Goal: Information Seeking & Learning: Find specific fact

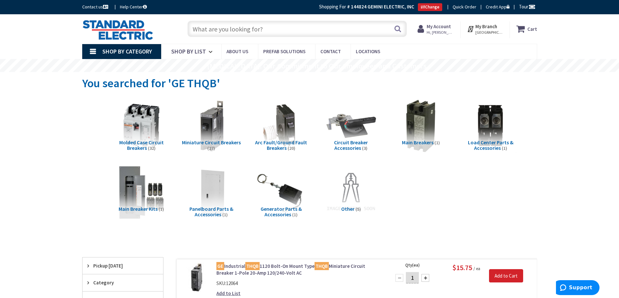
click at [231, 30] on input "text" at bounding box center [296, 29] width 219 height 16
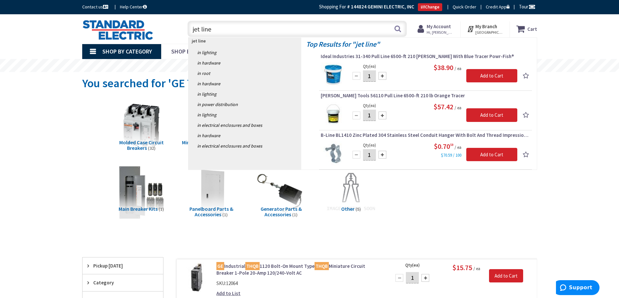
type input "jet line\"
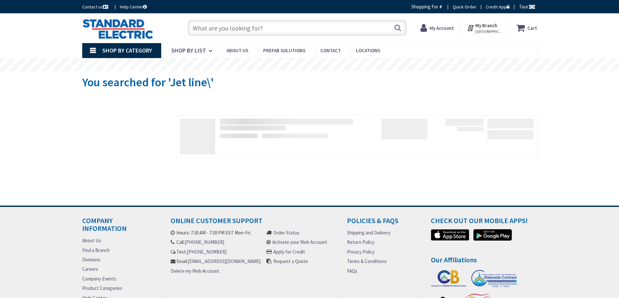
type input "Page [GEOGRAPHIC_DATA], [GEOGRAPHIC_DATA]"
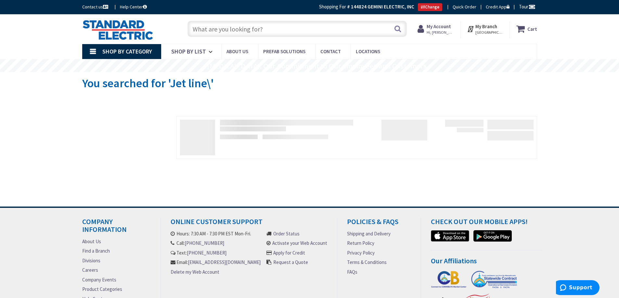
click at [216, 29] on input "text" at bounding box center [296, 29] width 219 height 16
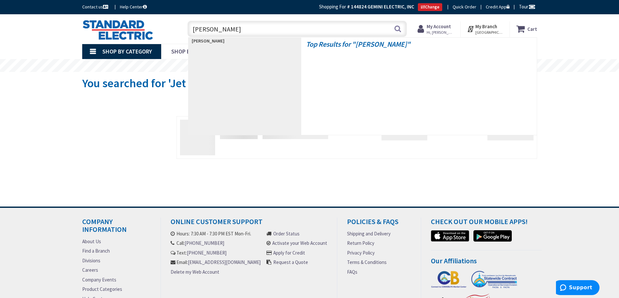
type input "jet line"
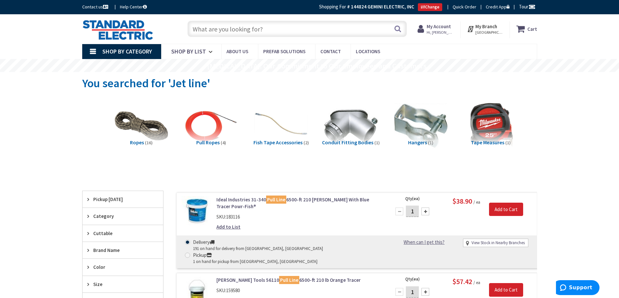
click at [213, 26] on input "text" at bounding box center [296, 29] width 219 height 16
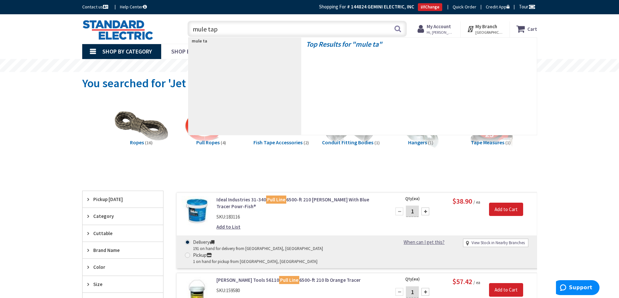
type input "mule tape"
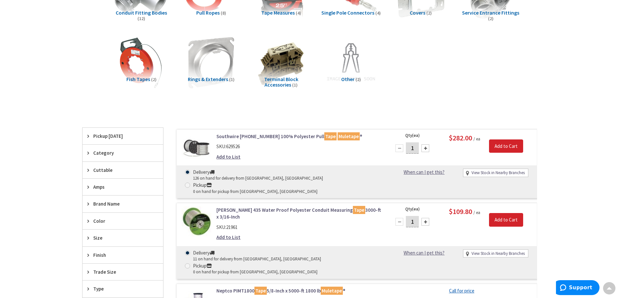
scroll to position [131, 0]
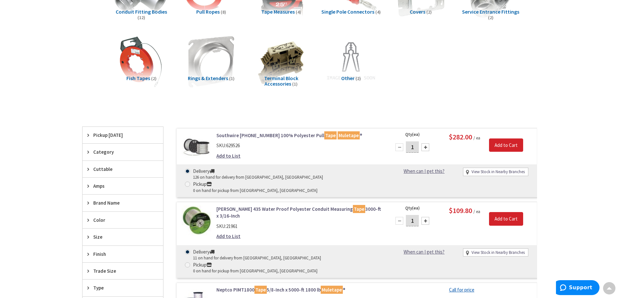
click at [274, 134] on link "Southwire 64-58-54-01 100% Polyester Pull Tape Muletape ®" at bounding box center [298, 135] width 165 height 7
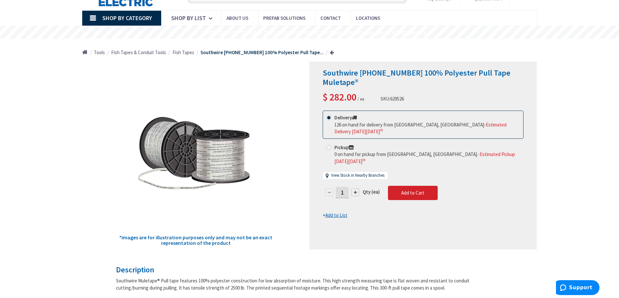
scroll to position [33, 0]
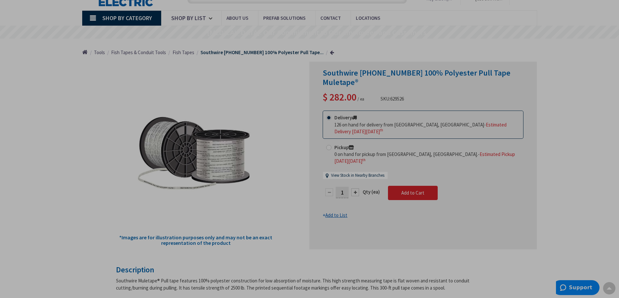
click at [210, 65] on div "*Images are for illustration purposes only and may not be an exact representati…" at bounding box center [195, 156] width 227 height 188
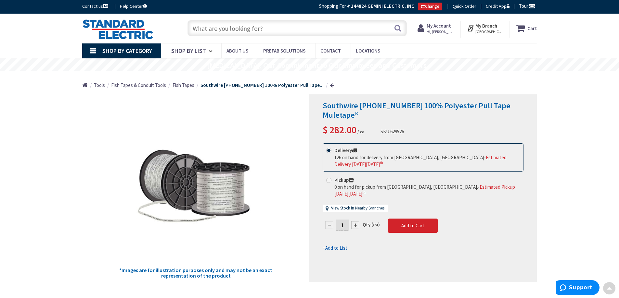
scroll to position [0, 0]
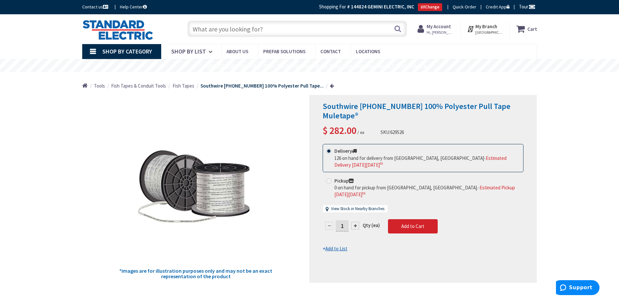
click at [217, 29] on input "text" at bounding box center [296, 29] width 219 height 16
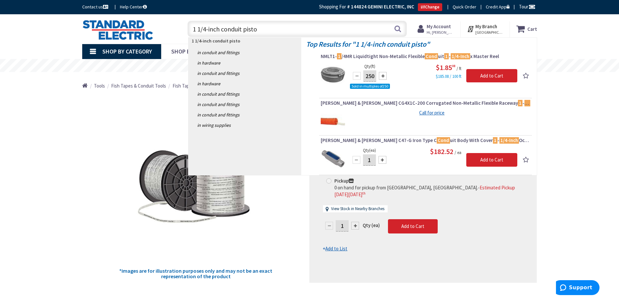
type input "1 1/4-inch conduit piston"
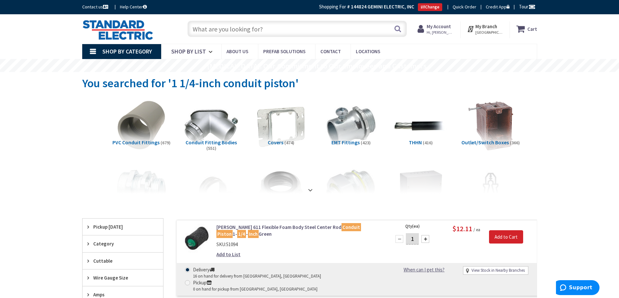
click at [225, 30] on input "text" at bounding box center [296, 29] width 219 height 16
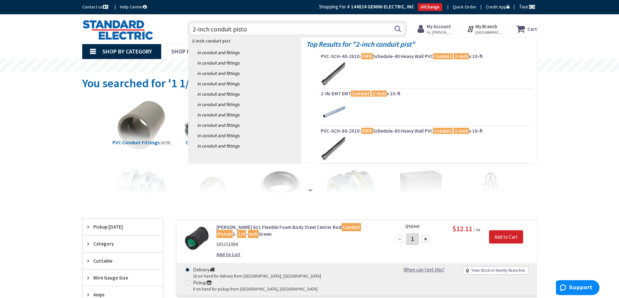
type input "2-inch conduit piston"
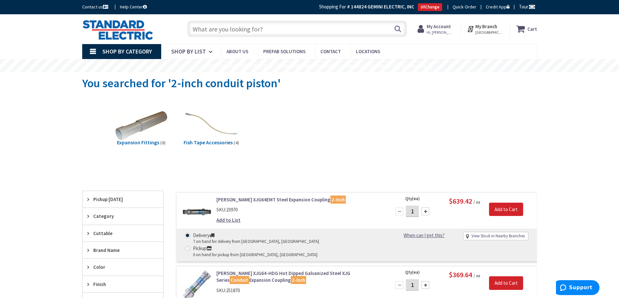
click at [209, 31] on input "text" at bounding box center [296, 29] width 219 height 16
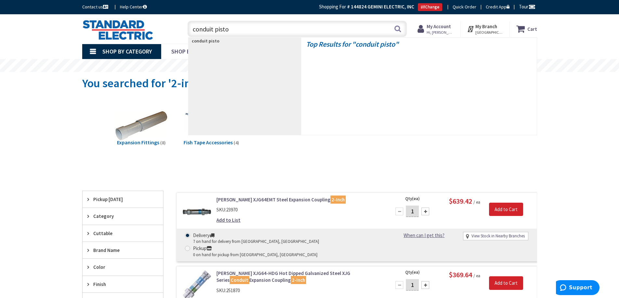
type input "conduit piston"
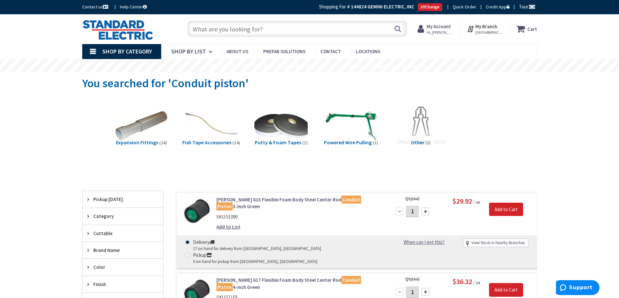
click at [235, 33] on input "text" at bounding box center [296, 29] width 219 height 16
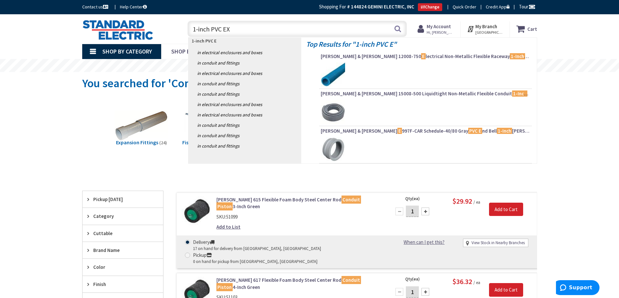
type input "1-inch PVC EXP"
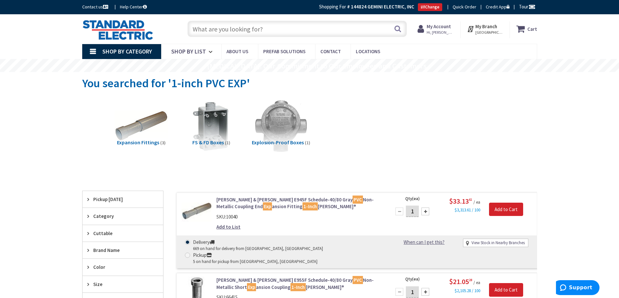
click at [209, 29] on input "text" at bounding box center [296, 29] width 219 height 16
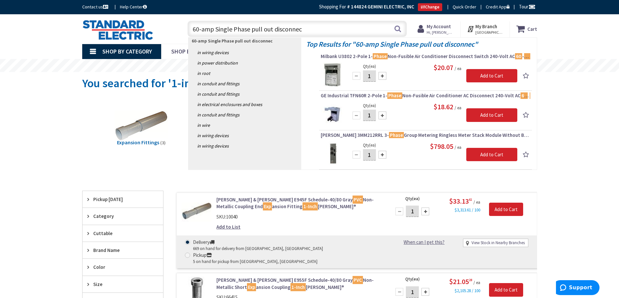
type input "60-amp Single Phase pull out disconnect"
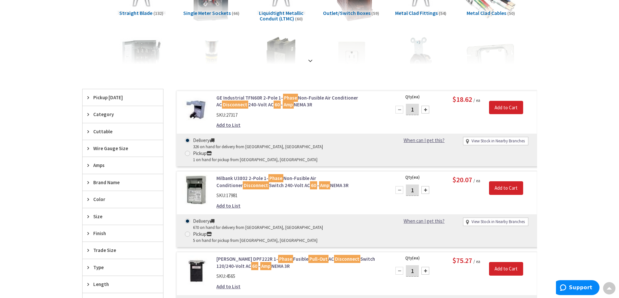
scroll to position [130, 0]
click at [571, 70] on div "Skip to Content Toggle Nav Search Cart My Cart Close" at bounding box center [309, 272] width 619 height 777
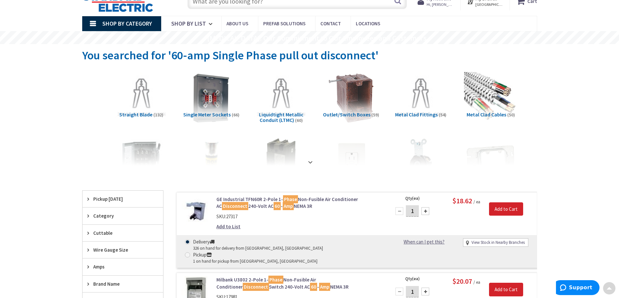
scroll to position [0, 0]
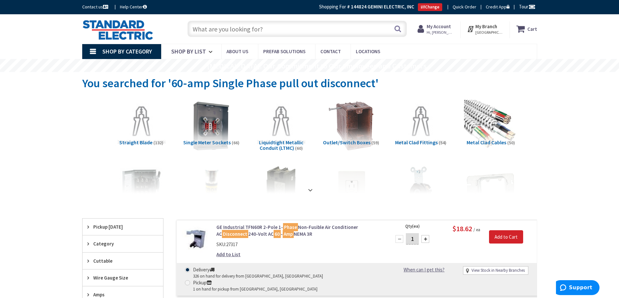
click at [219, 30] on input "text" at bounding box center [296, 29] width 219 height 16
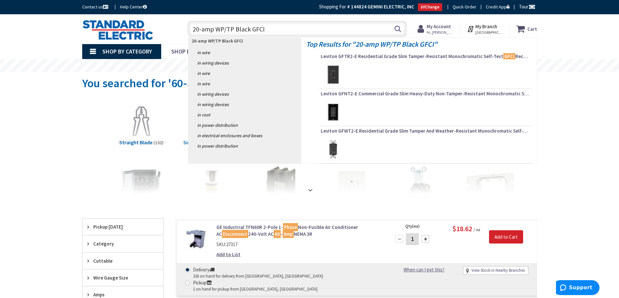
type input "20-amp WP/TP Black GFCI"
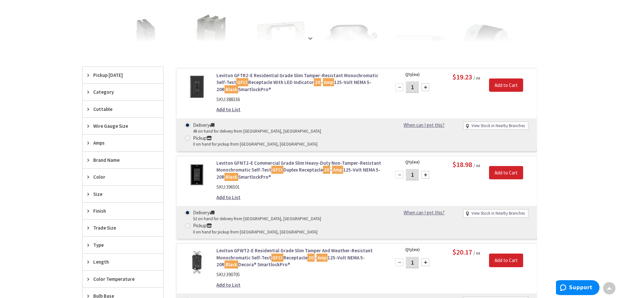
scroll to position [196, 0]
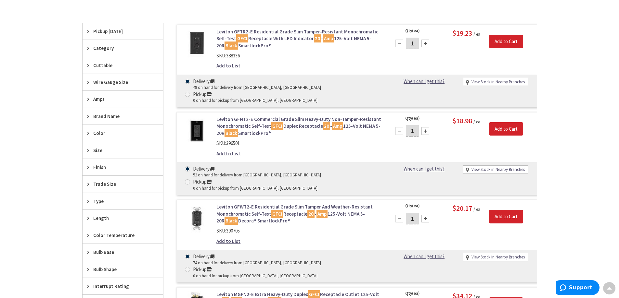
click at [584, 56] on div "Skip to Content Toggle Nav Search Cart My Cart Close" at bounding box center [309, 216] width 619 height 797
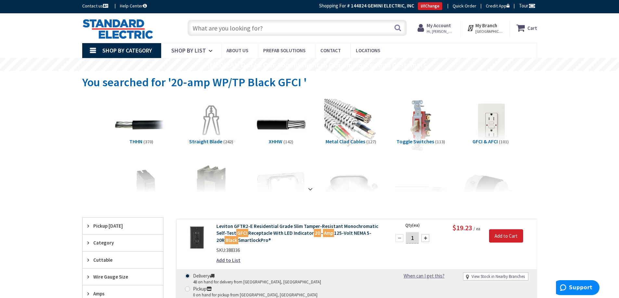
scroll to position [0, 0]
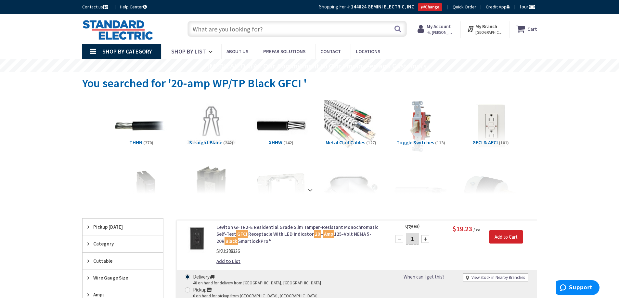
click at [241, 30] on input "text" at bounding box center [296, 29] width 219 height 16
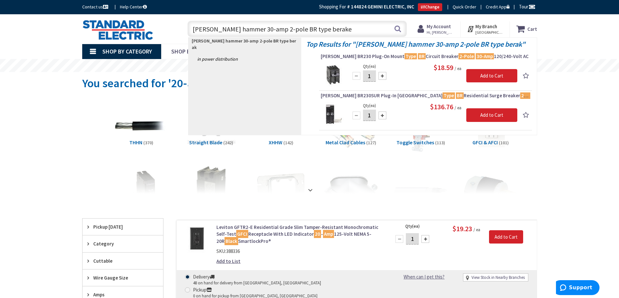
type input "cutler hammer 30-amp 2-pole BR type beraker"
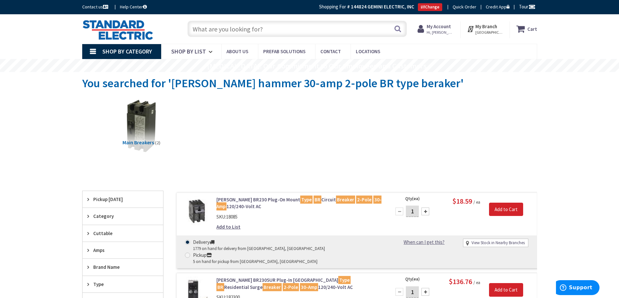
click at [231, 31] on input "text" at bounding box center [296, 29] width 219 height 16
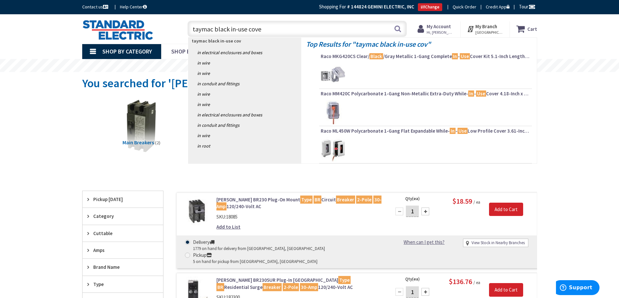
type input "taymac black in-use cover"
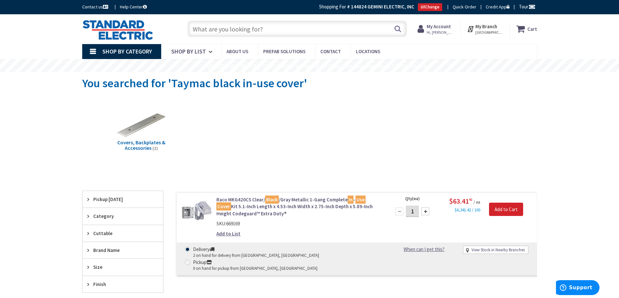
click at [224, 30] on input "text" at bounding box center [296, 29] width 219 height 16
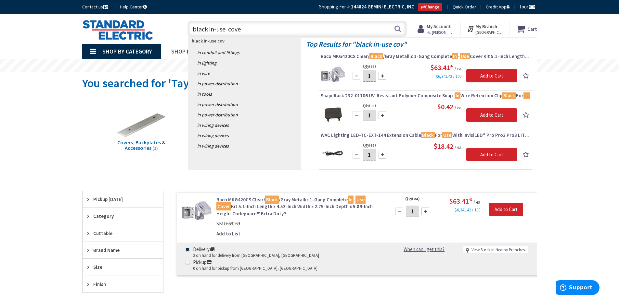
type input "black in-use cover"
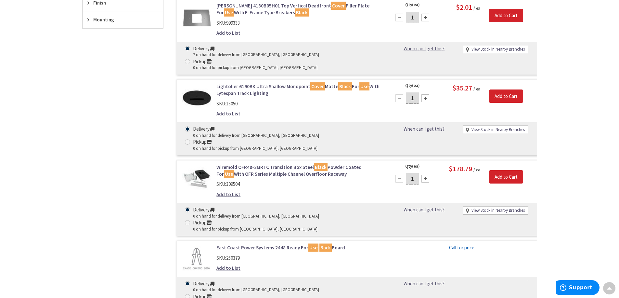
scroll to position [293, 0]
